Goal: Task Accomplishment & Management: Manage account settings

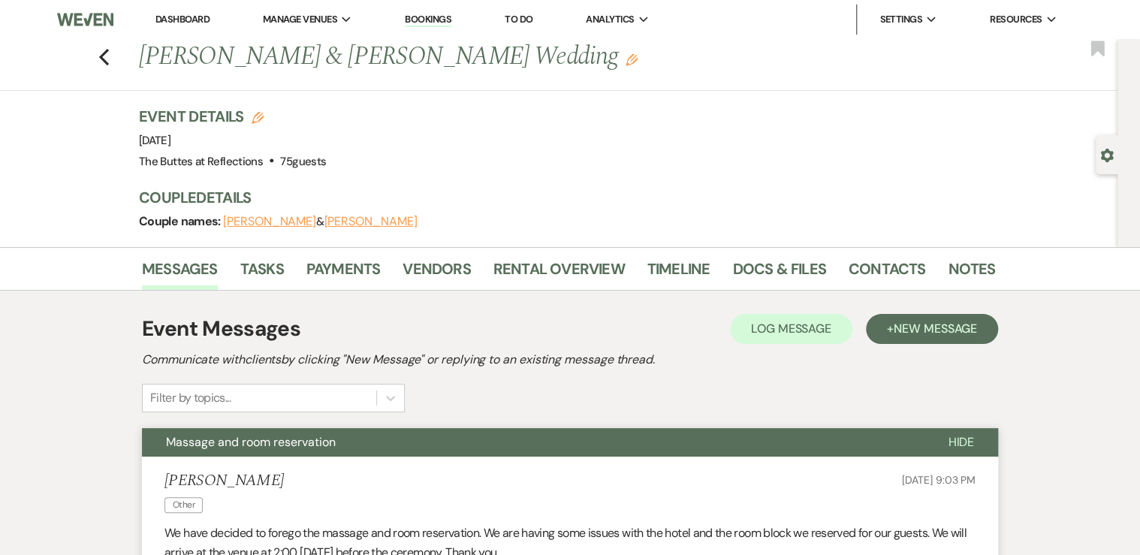
click at [182, 17] on link "Dashboard" at bounding box center [182, 19] width 54 height 13
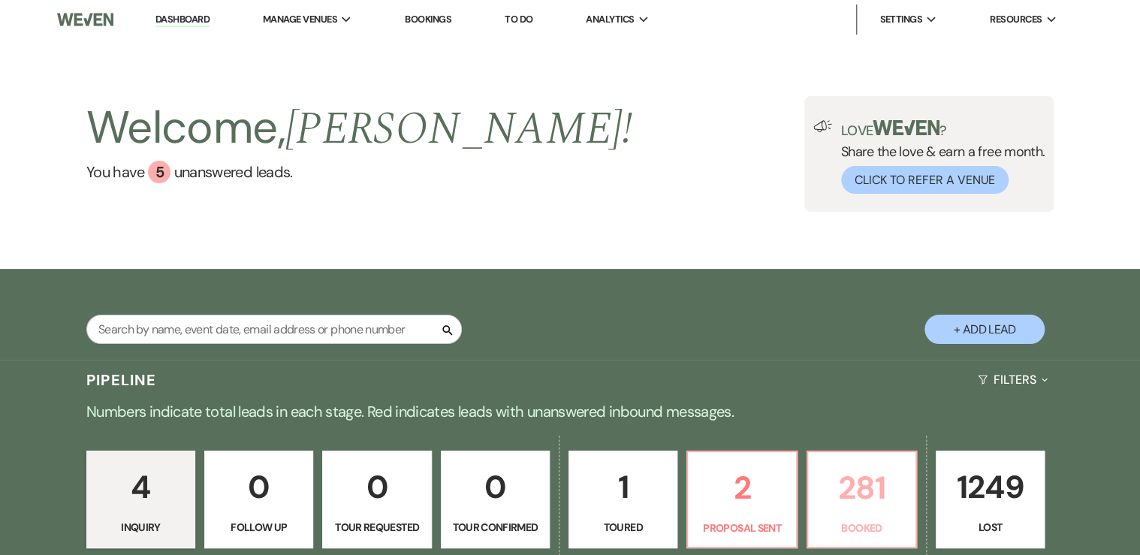
click at [840, 485] on p "281" at bounding box center [861, 488] width 89 height 50
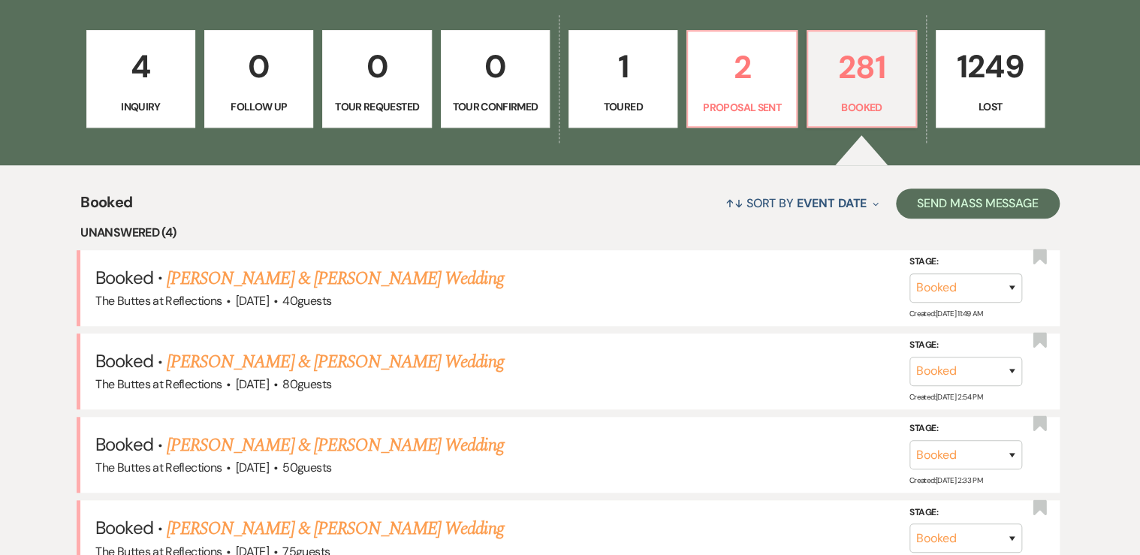
scroll to position [481, 0]
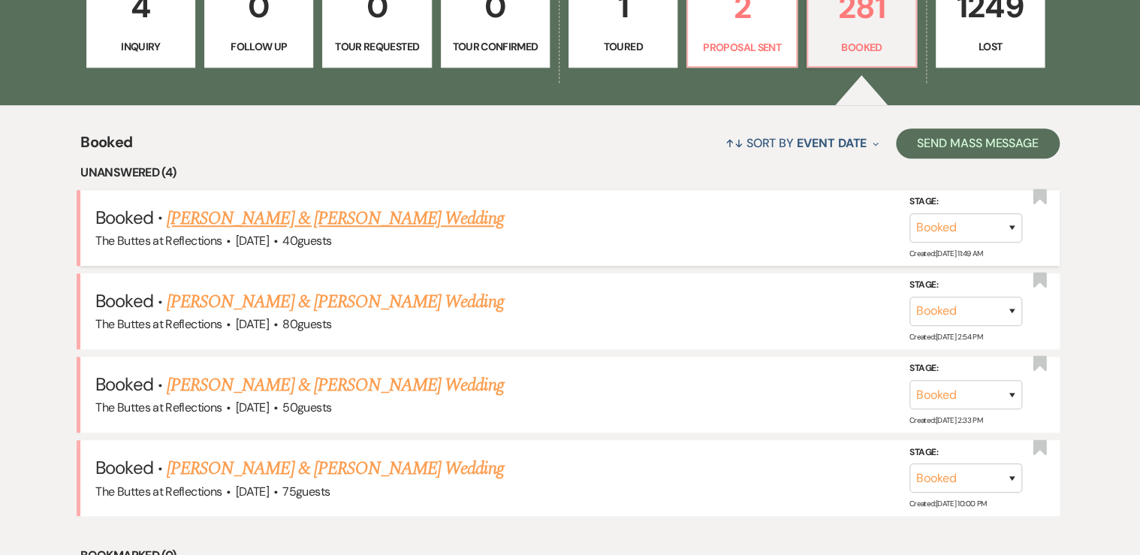
click at [235, 221] on link "[PERSON_NAME] & [PERSON_NAME] Wedding" at bounding box center [335, 218] width 337 height 27
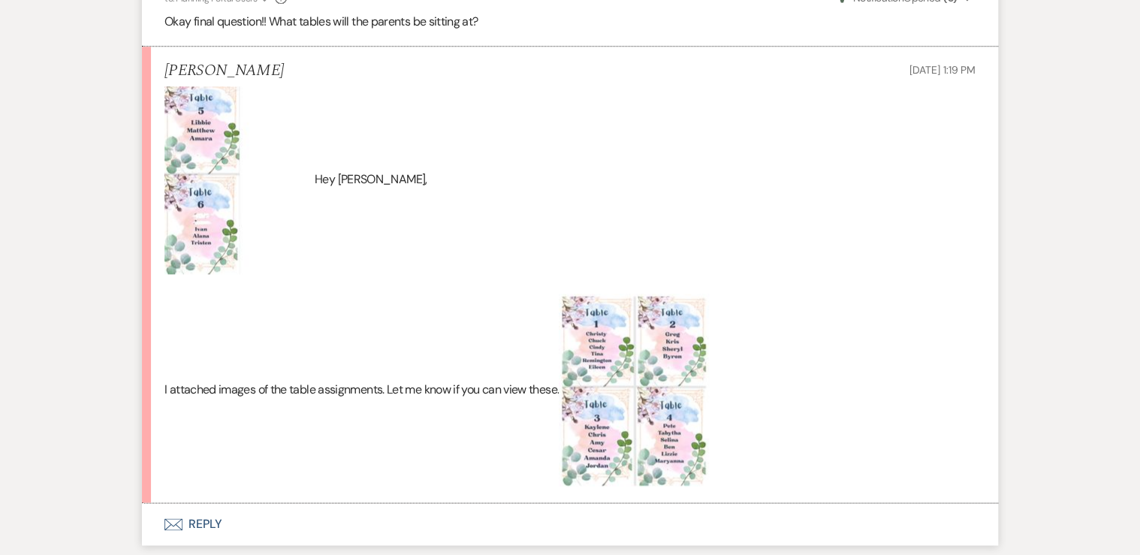
scroll to position [3726, 0]
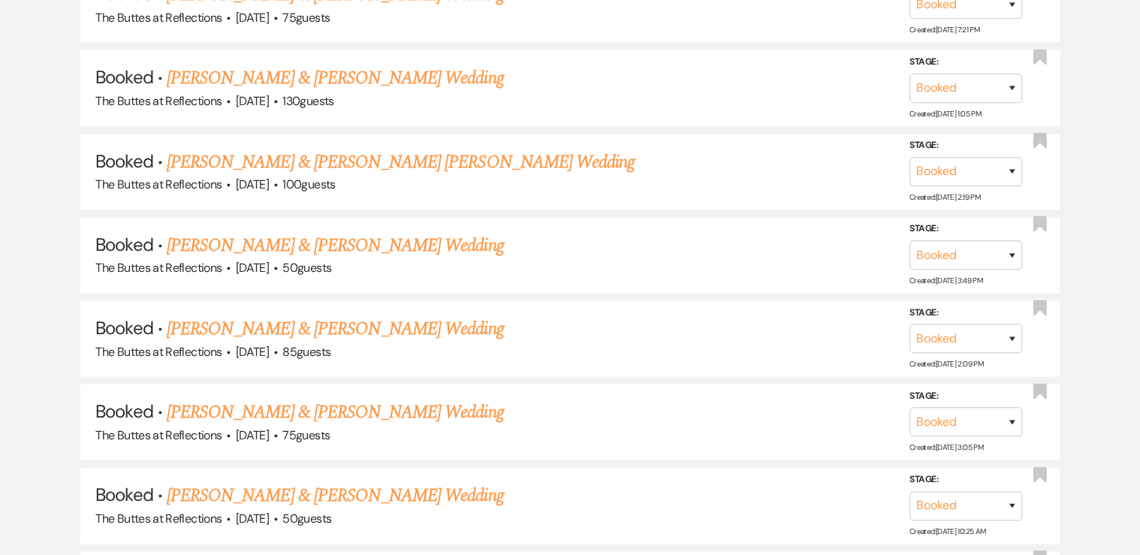
scroll to position [481, 0]
